Goal: Task Accomplishment & Management: Use online tool/utility

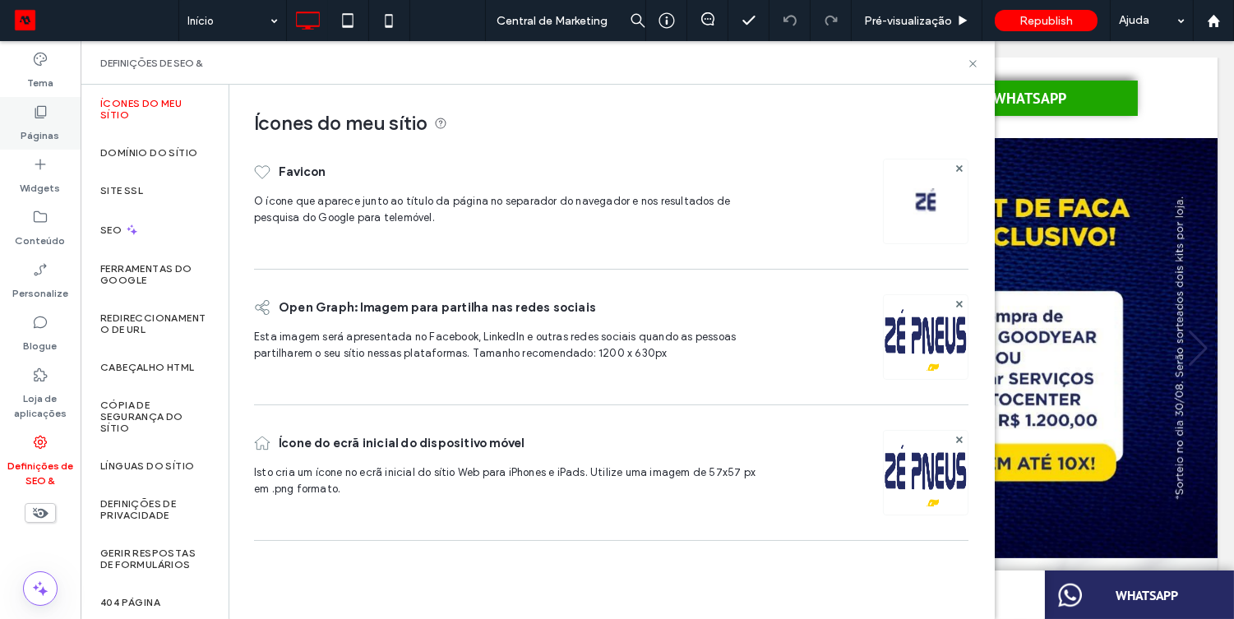
click at [43, 108] on icon at bounding box center [40, 112] width 16 height 16
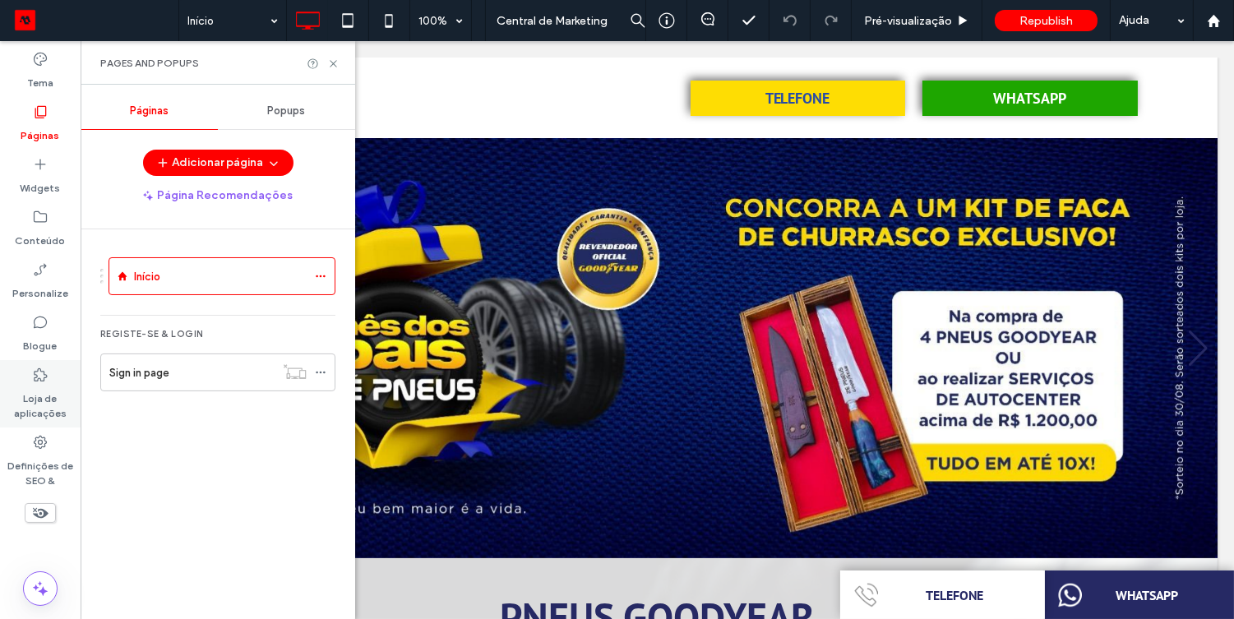
click at [30, 416] on label "Loja de aplicações" at bounding box center [40, 402] width 81 height 38
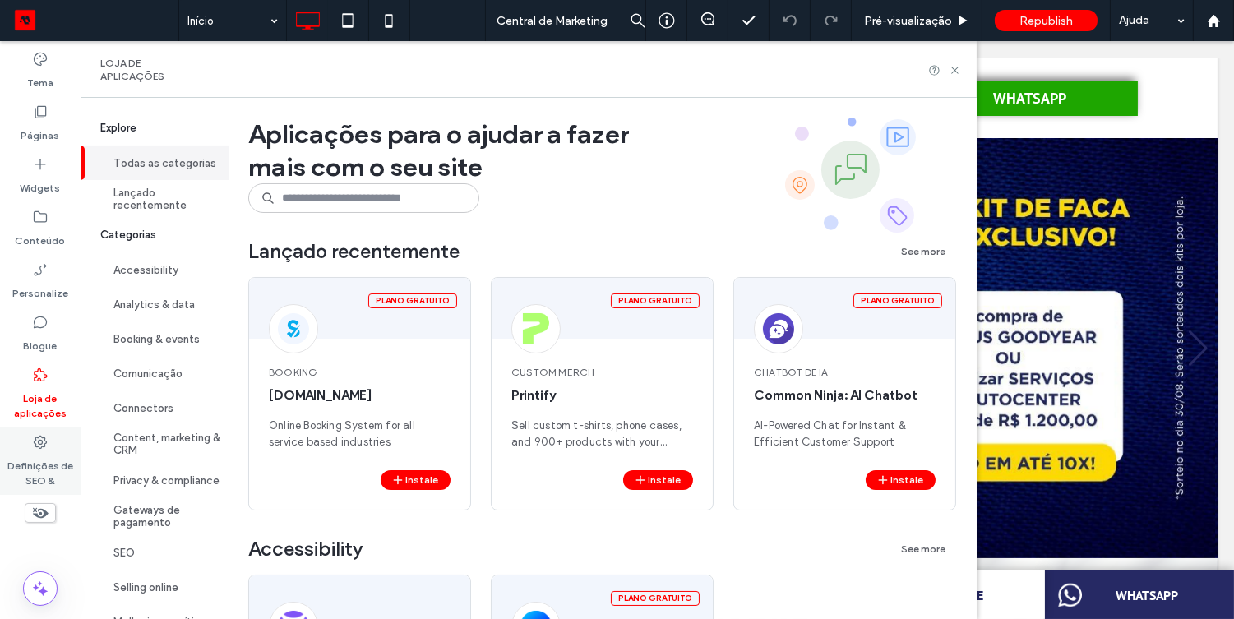
click at [31, 459] on label "Definições de SEO &" at bounding box center [40, 470] width 81 height 38
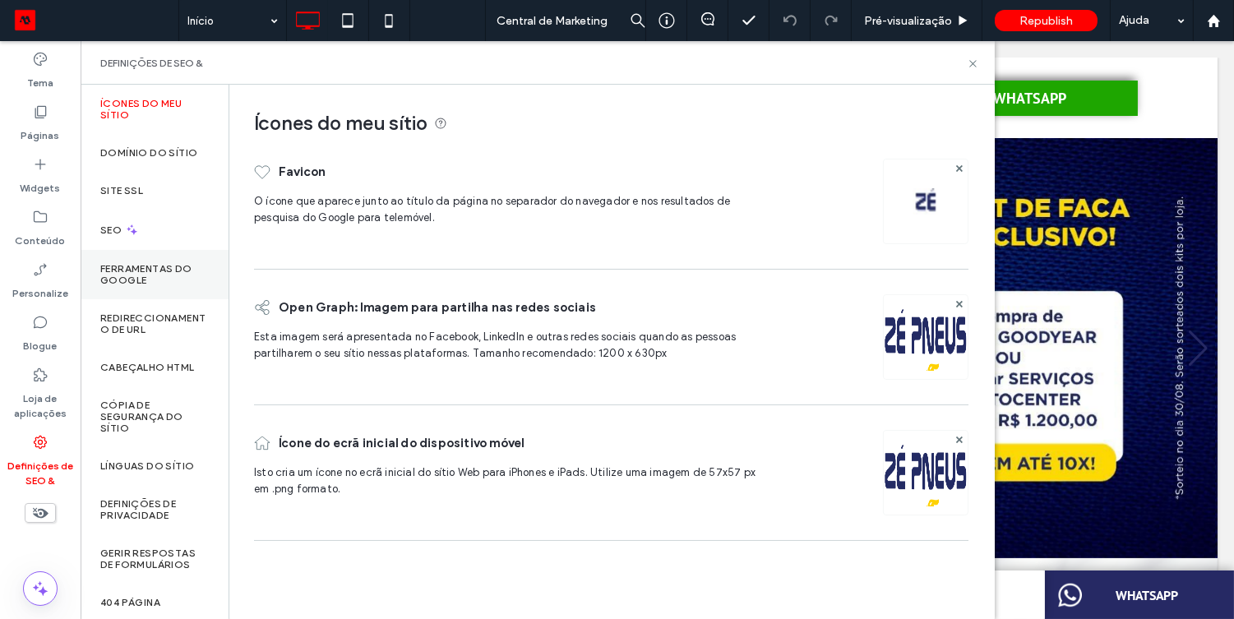
click at [186, 263] on label "Ferramentas do Google" at bounding box center [154, 274] width 109 height 23
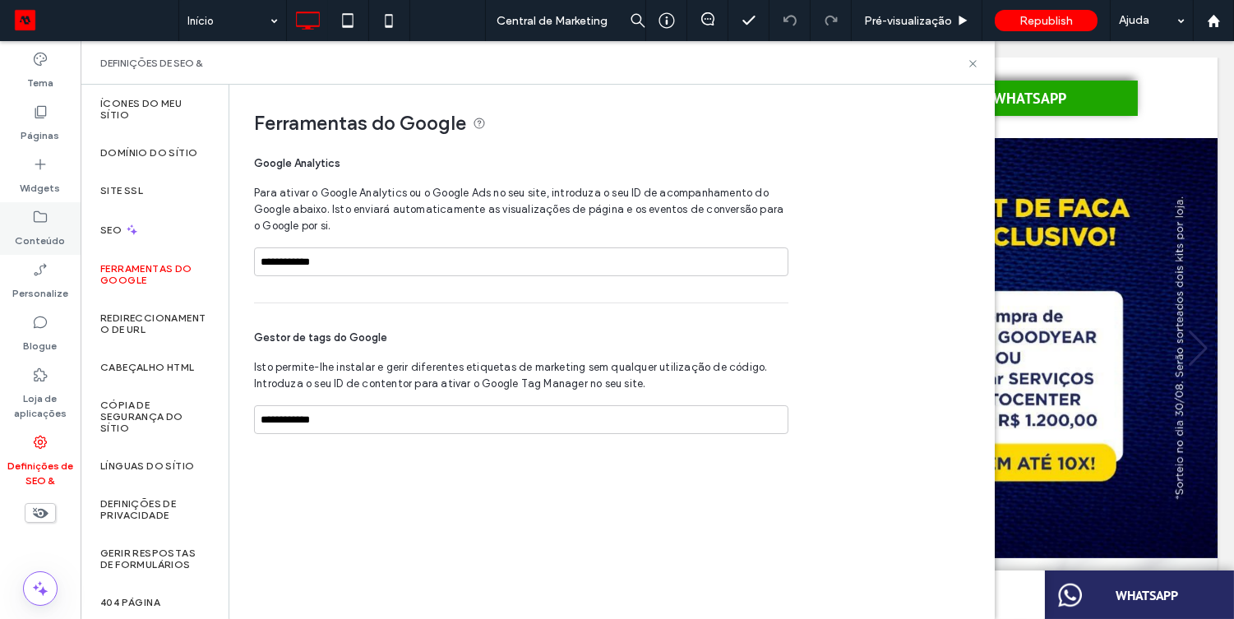
click at [21, 221] on div "Conteúdo" at bounding box center [40, 228] width 81 height 53
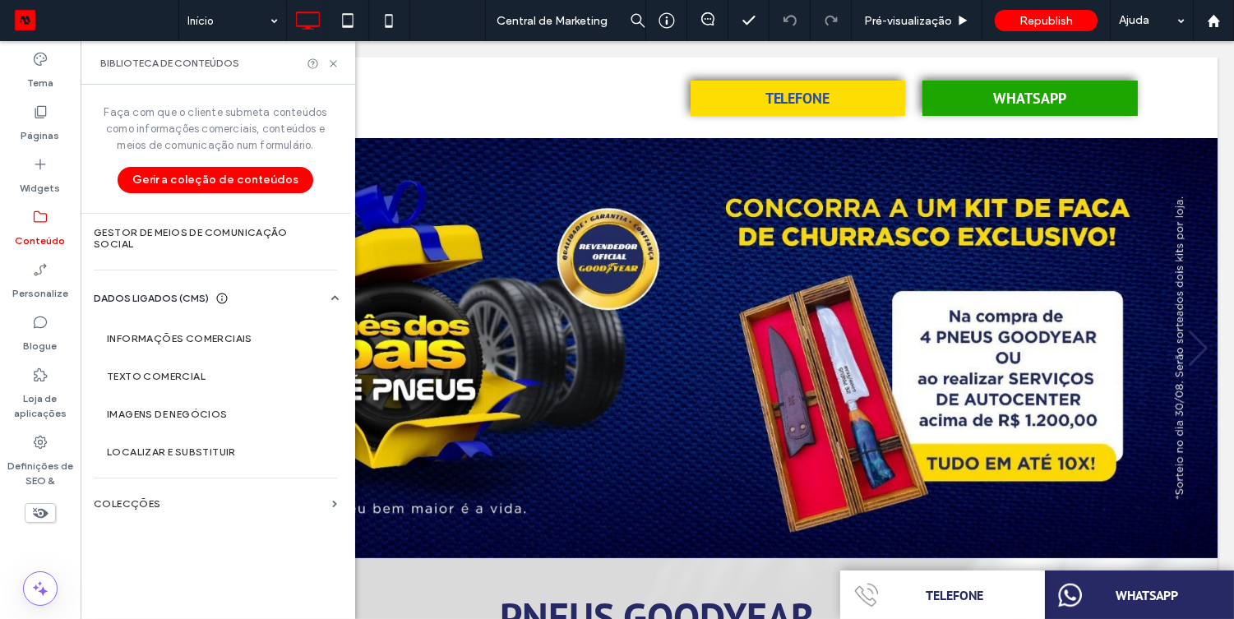
scroll to position [112, 0]
click at [212, 521] on section "Colecções" at bounding box center [216, 504] width 270 height 38
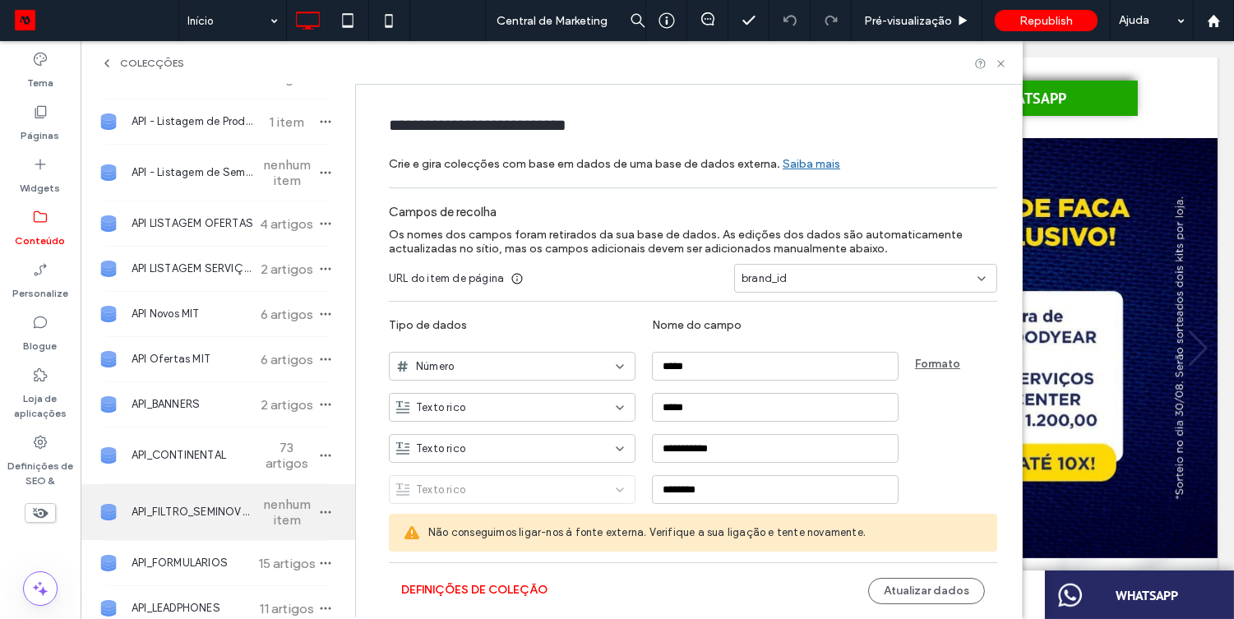
scroll to position [278, 0]
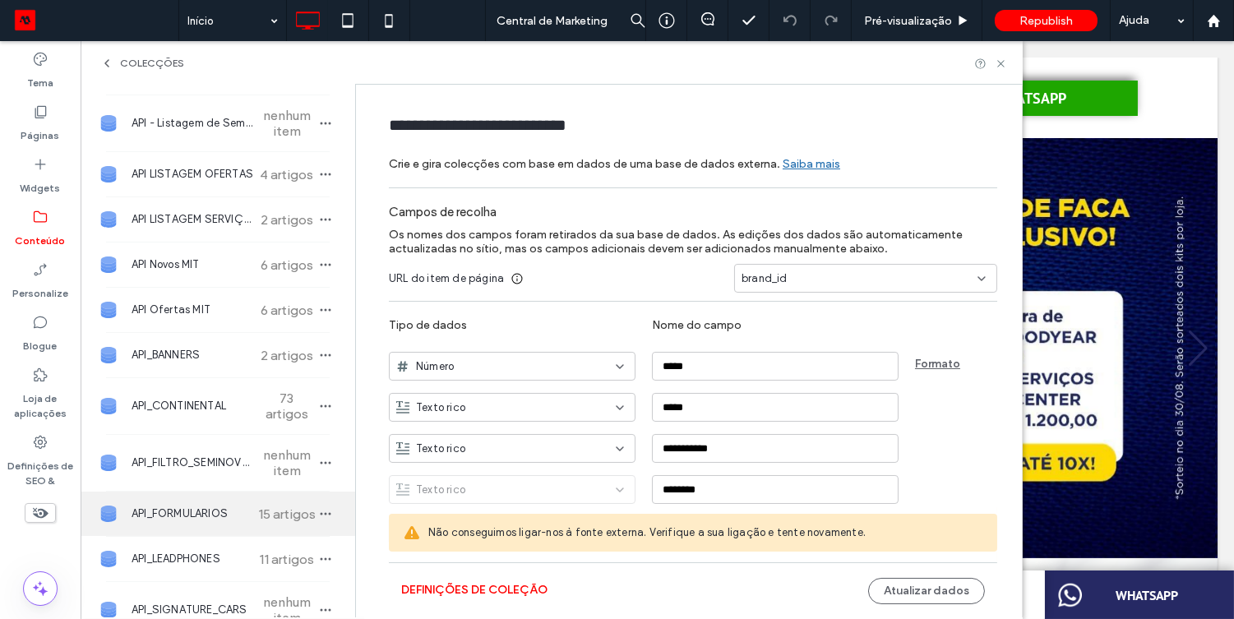
click at [189, 522] on span "API_FORMULARIOS" at bounding box center [193, 514] width 123 height 16
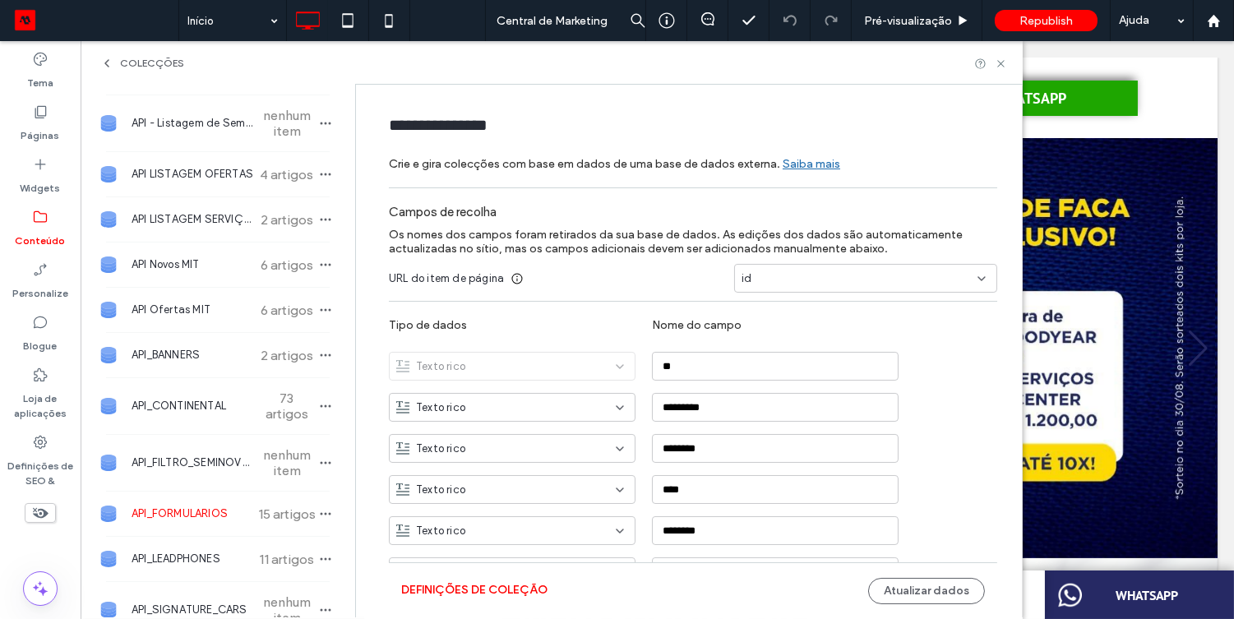
type input "**********"
click at [957, 603] on button "Atualizar dados" at bounding box center [926, 591] width 117 height 26
click at [954, 590] on button "Atualizar dados" at bounding box center [926, 591] width 117 height 26
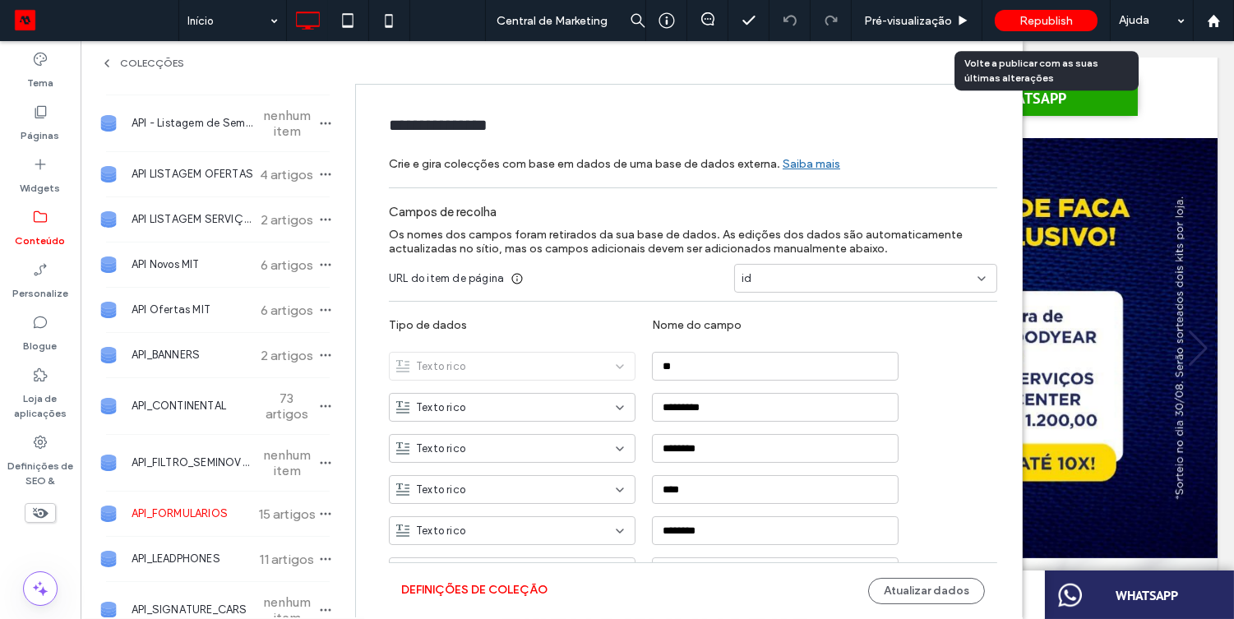
click at [1047, 12] on div "Republish" at bounding box center [1046, 20] width 103 height 21
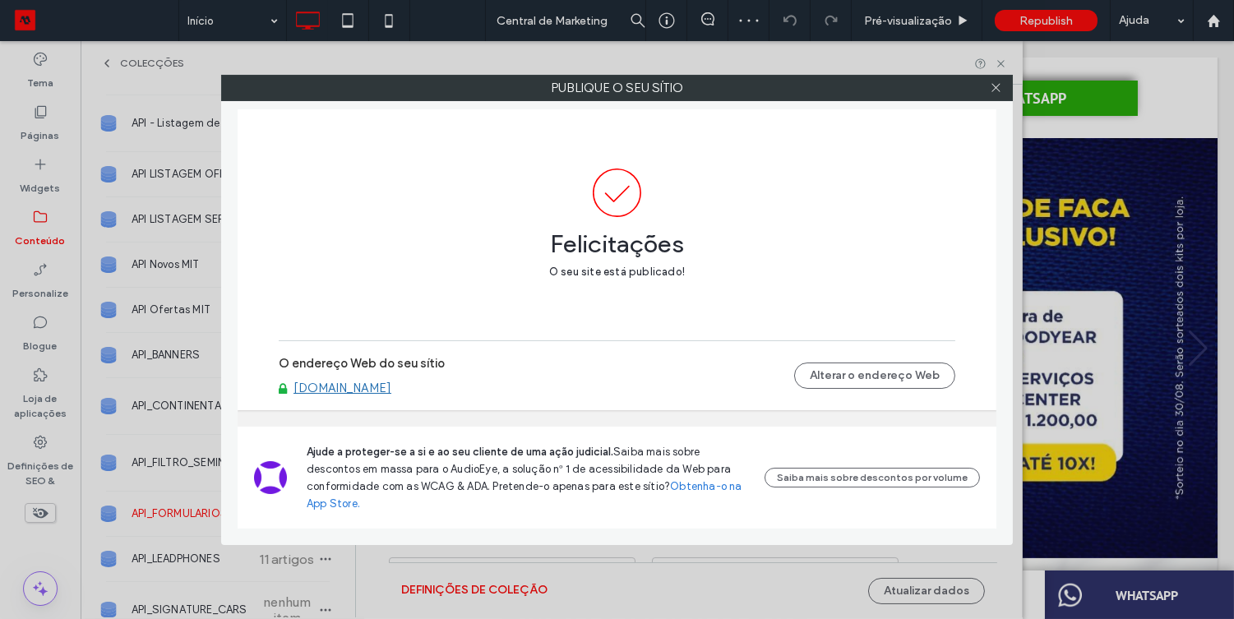
click at [350, 395] on link "[DOMAIN_NAME]" at bounding box center [343, 388] width 98 height 15
